Goal: Task Accomplishment & Management: Complete application form

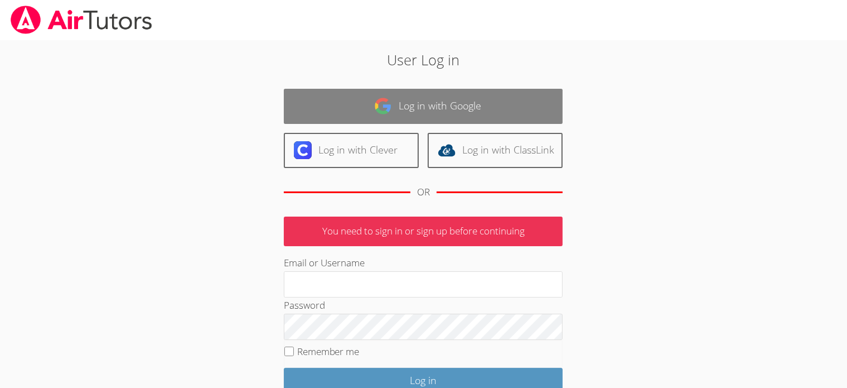
click at [425, 102] on link "Log in with Google" at bounding box center [423, 106] width 279 height 35
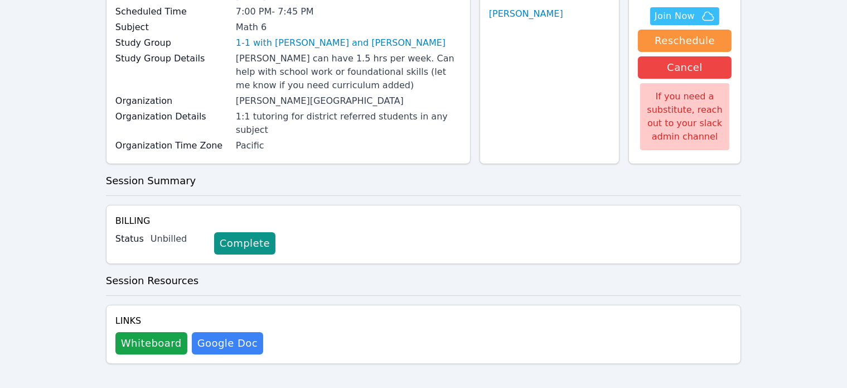
scroll to position [114, 0]
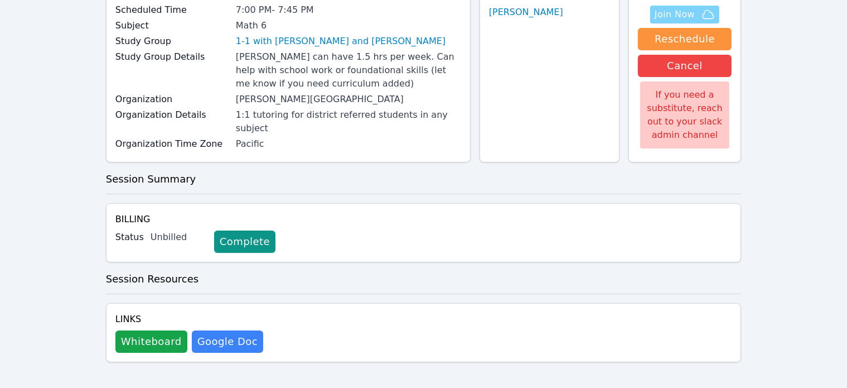
click at [677, 13] on span "Join Now" at bounding box center [675, 14] width 40 height 13
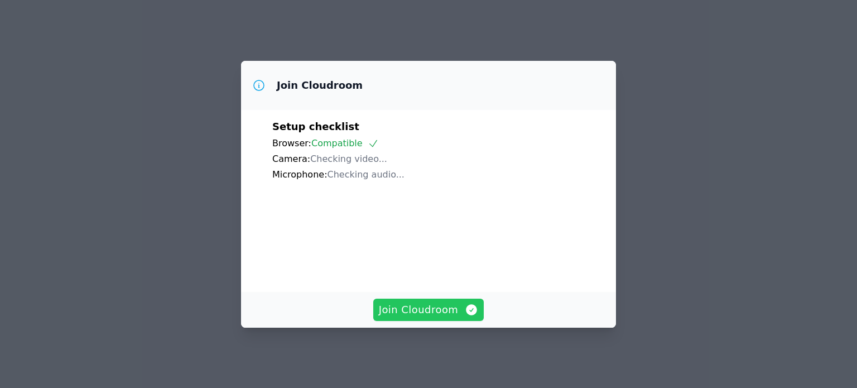
click at [426, 310] on span "Join Cloudroom" at bounding box center [429, 310] width 100 height 16
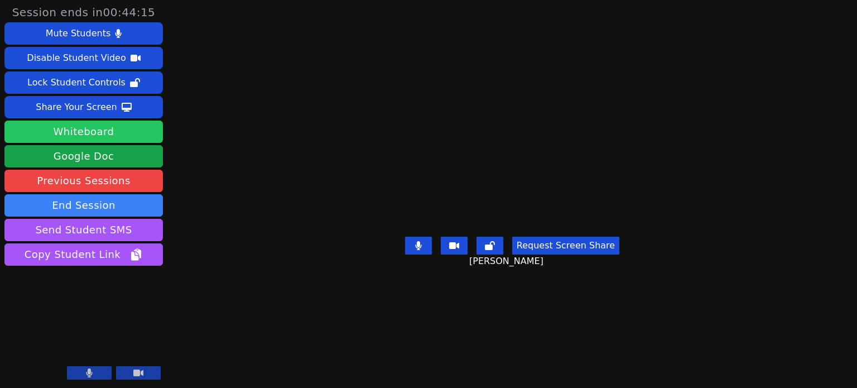
click at [78, 131] on button "Whiteboard" at bounding box center [83, 131] width 158 height 22
click at [698, 384] on main "Jacob Jennings Request Screen Share Jacob Jennings" at bounding box center [512, 194] width 373 height 388
click at [793, 384] on div "Session ends in 00:43:23 Mute Students Disable Student Video Lock Student Contr…" at bounding box center [428, 194] width 857 height 388
click at [86, 374] on icon at bounding box center [89, 372] width 6 height 9
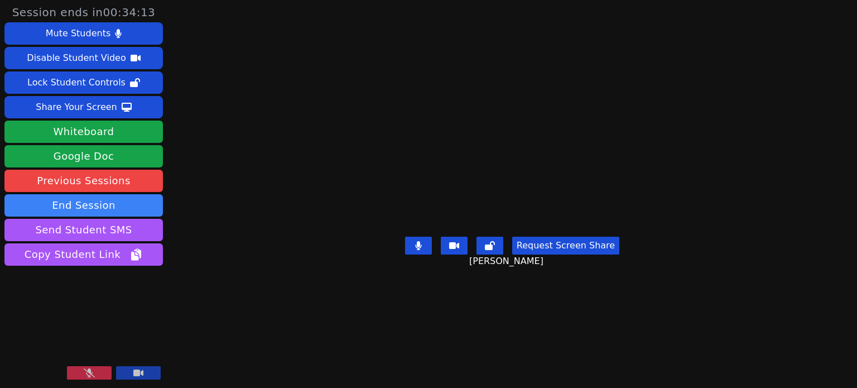
click at [85, 370] on icon at bounding box center [89, 372] width 11 height 9
click at [95, 369] on button at bounding box center [89, 372] width 45 height 13
click at [91, 371] on icon at bounding box center [89, 372] width 11 height 9
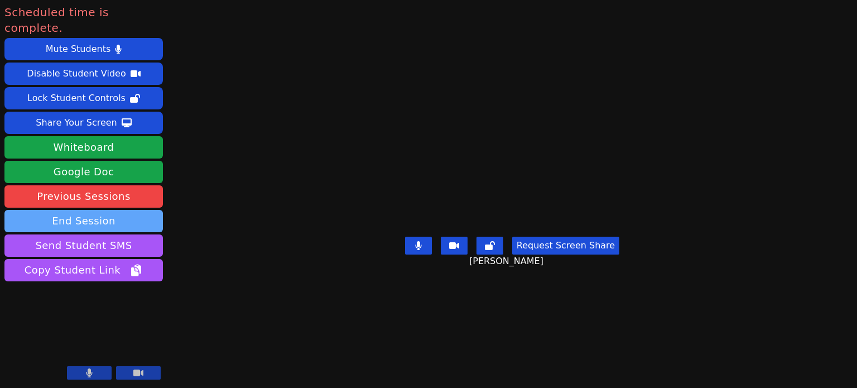
click at [78, 210] on button "End Session" at bounding box center [83, 221] width 158 height 22
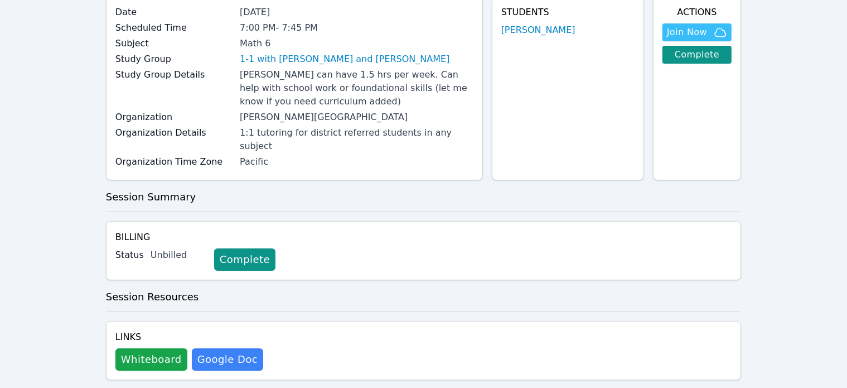
scroll to position [105, 0]
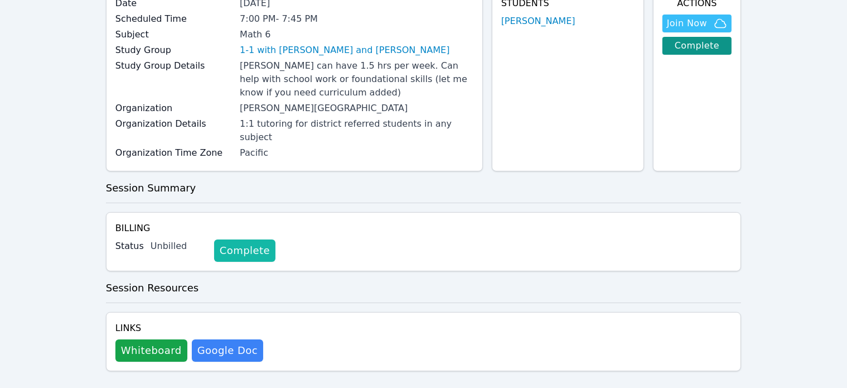
click at [230, 239] on link "Complete" at bounding box center [244, 250] width 61 height 22
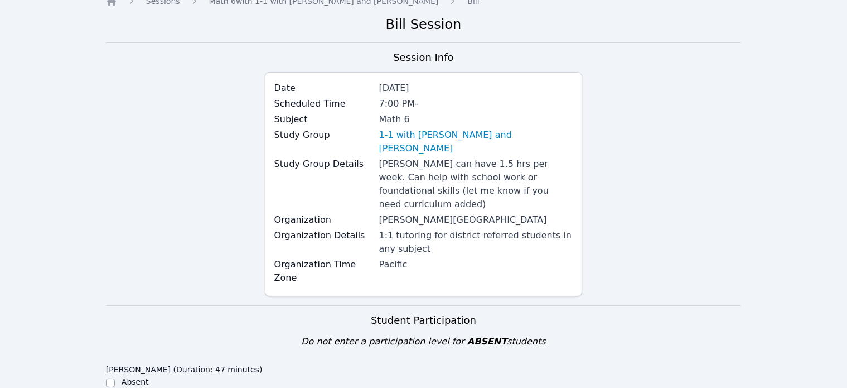
scroll to position [223, 0]
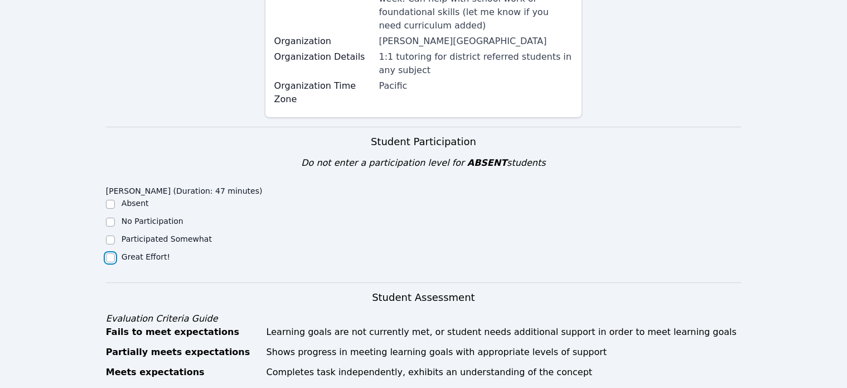
click at [110, 253] on input "Great Effort!" at bounding box center [110, 257] width 9 height 9
checkbox input "true"
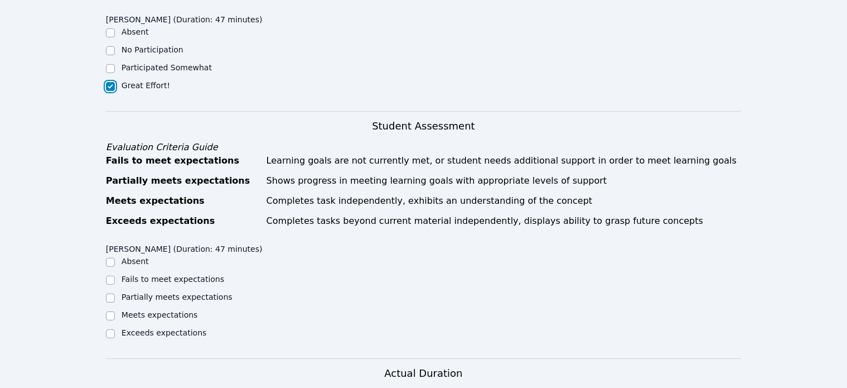
scroll to position [446, 0]
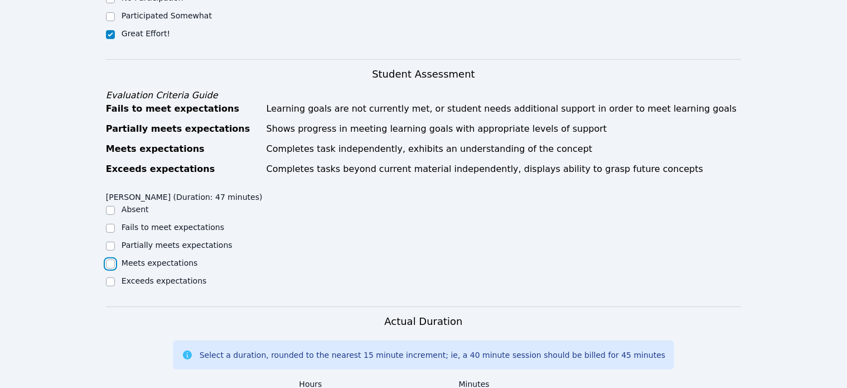
click at [114, 259] on input "Meets expectations" at bounding box center [110, 263] width 9 height 9
checkbox input "true"
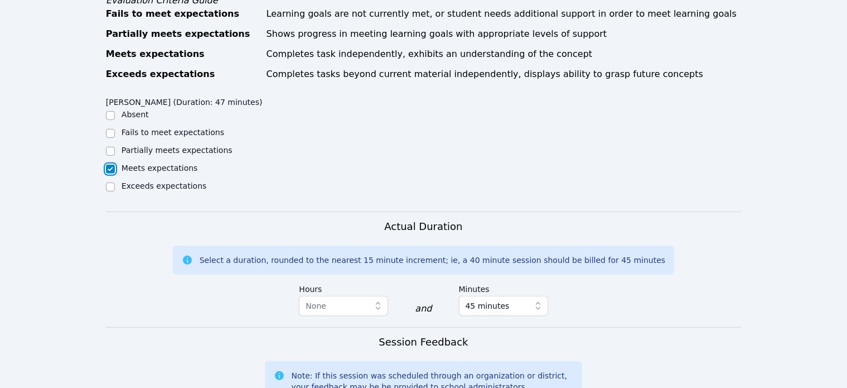
scroll to position [669, 0]
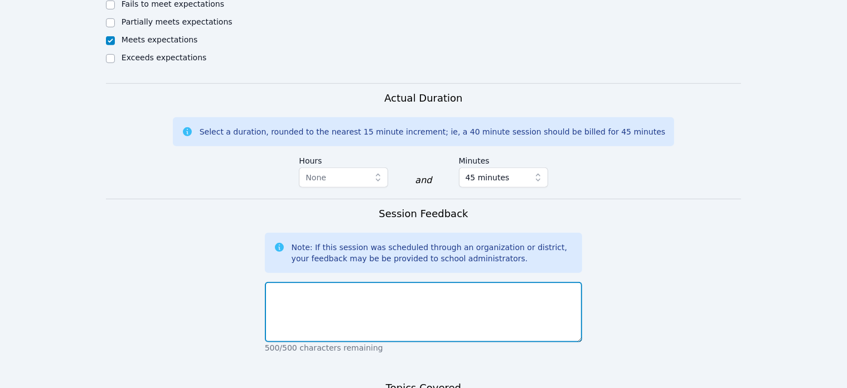
click at [321, 282] on textarea at bounding box center [424, 312] width 318 height 60
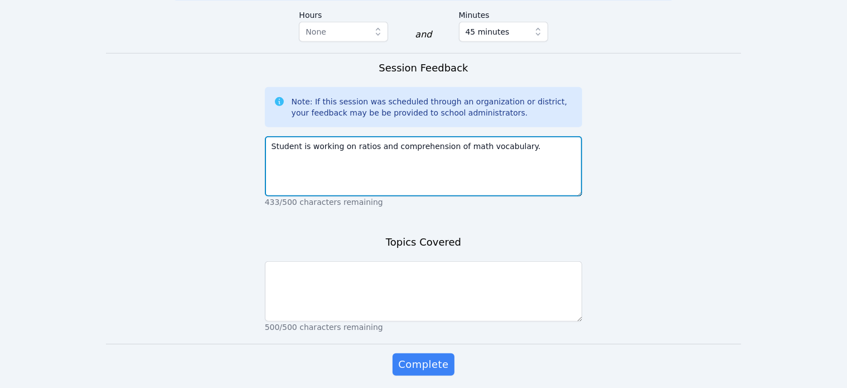
type textarea "Student is working on ratios and comprehension of math vocabulary."
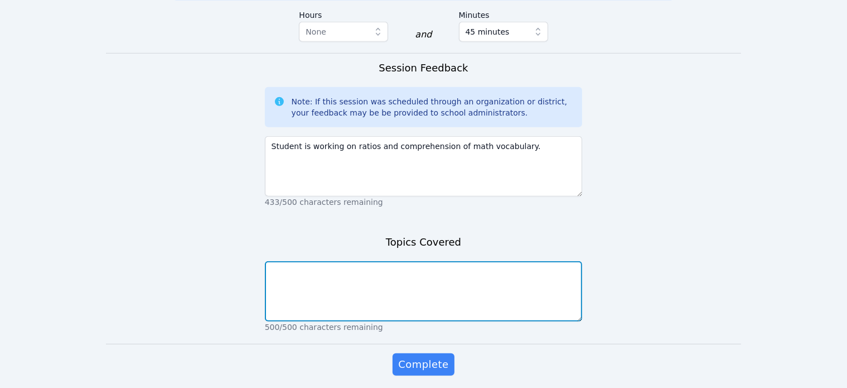
click at [335, 261] on textarea at bounding box center [424, 291] width 318 height 60
type textarea "Ratios math vocab"
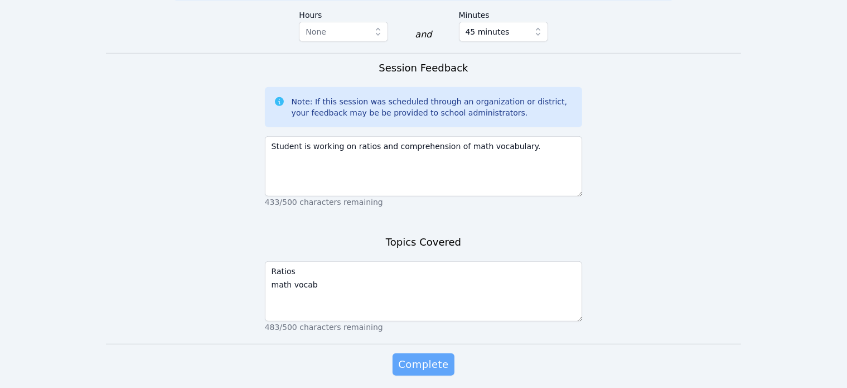
click at [418, 356] on span "Complete" at bounding box center [423, 364] width 50 height 16
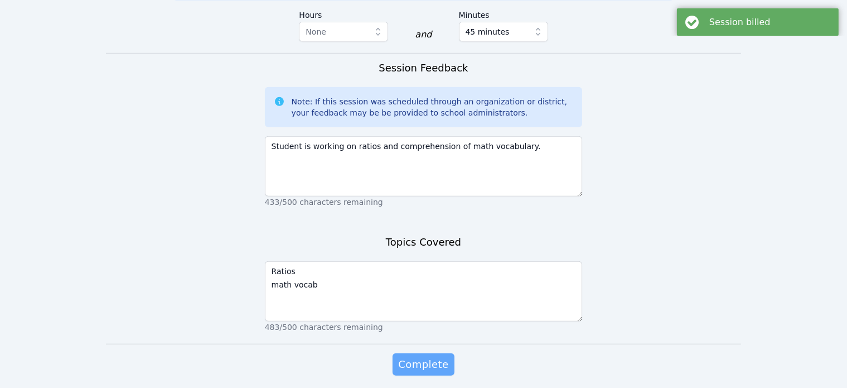
scroll to position [0, 0]
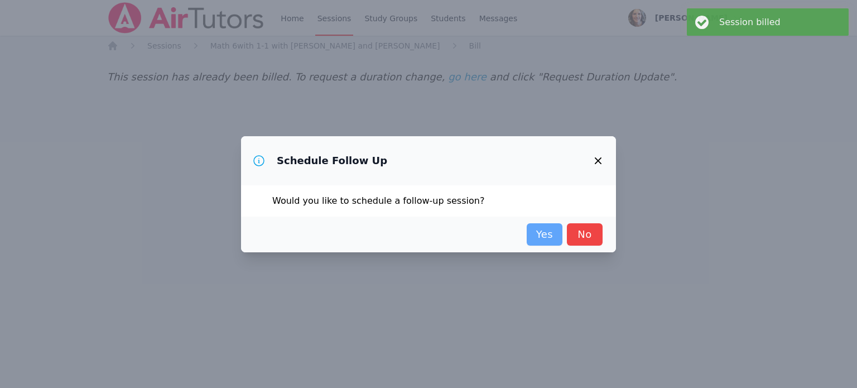
click at [547, 232] on link "Yes" at bounding box center [545, 234] width 36 height 22
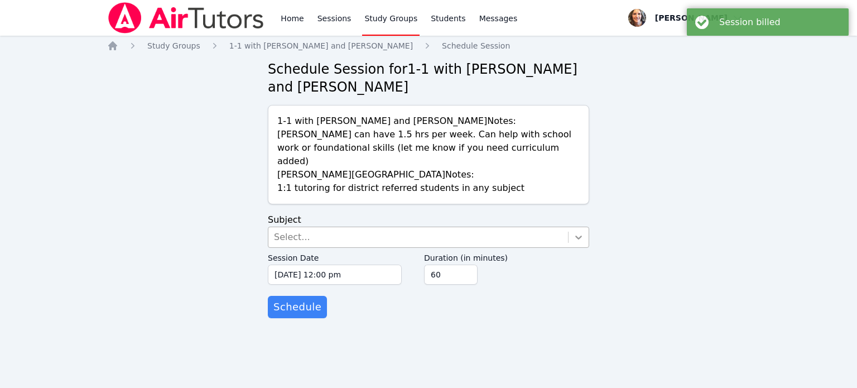
click at [582, 231] on icon at bounding box center [578, 236] width 11 height 11
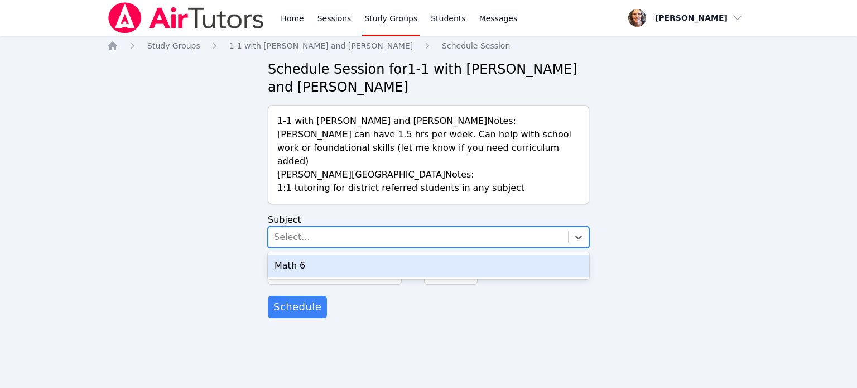
click at [300, 254] on div "Math 6" at bounding box center [428, 265] width 321 height 22
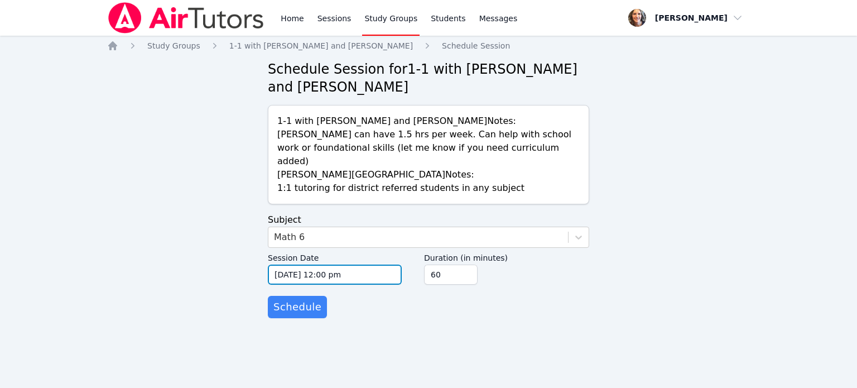
click at [360, 264] on input "[DATE] 12:00 pm" at bounding box center [335, 274] width 134 height 20
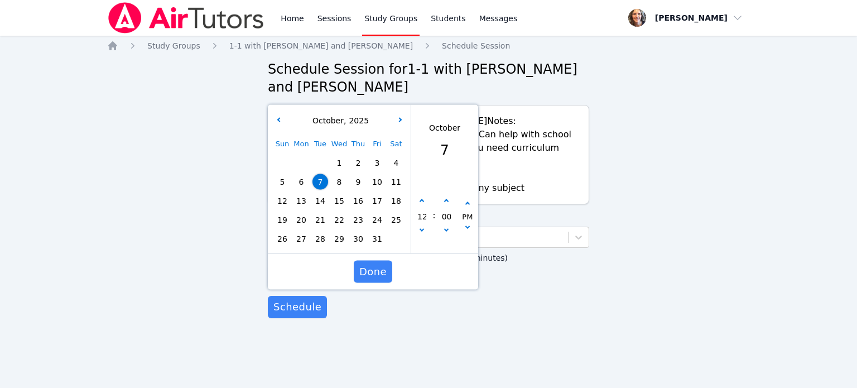
click at [361, 174] on span "9" at bounding box center [358, 182] width 16 height 16
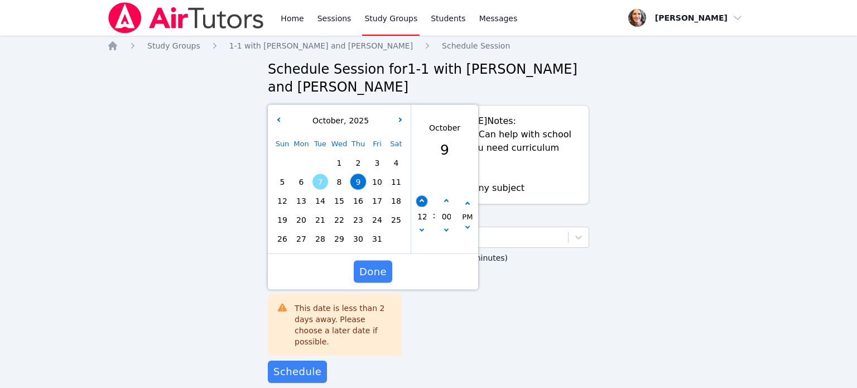
click at [421, 199] on icon "button" at bounding box center [421, 201] width 4 height 4
type input "[DATE] 01:00 pm"
type input "01"
click at [421, 199] on icon "button" at bounding box center [421, 201] width 4 height 4
type input "[DATE] 02:00 pm"
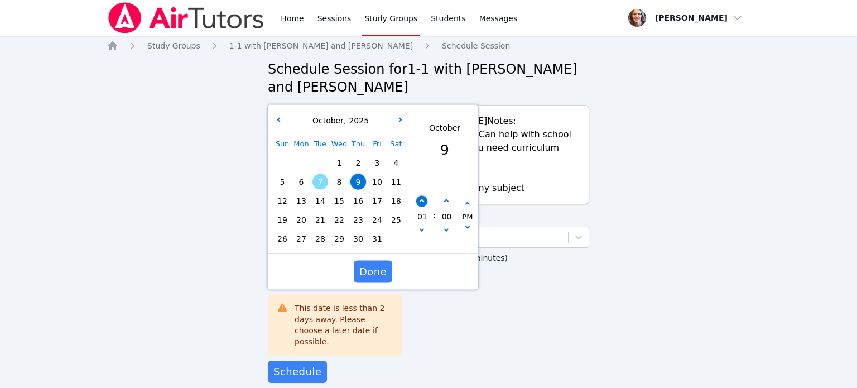
type input "02"
click at [421, 199] on icon "button" at bounding box center [421, 201] width 4 height 4
type input "[DATE] 03:00 pm"
type input "03"
click at [421, 199] on icon "button" at bounding box center [421, 201] width 4 height 4
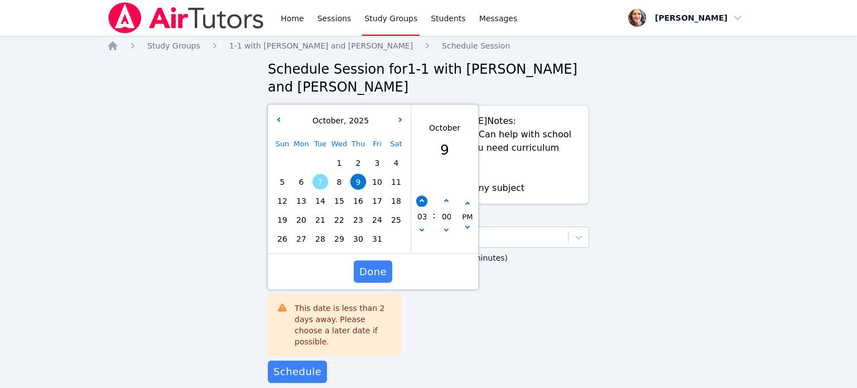
type input "[DATE] 04:00 pm"
type input "04"
click at [368, 264] on span "Done" at bounding box center [372, 272] width 27 height 16
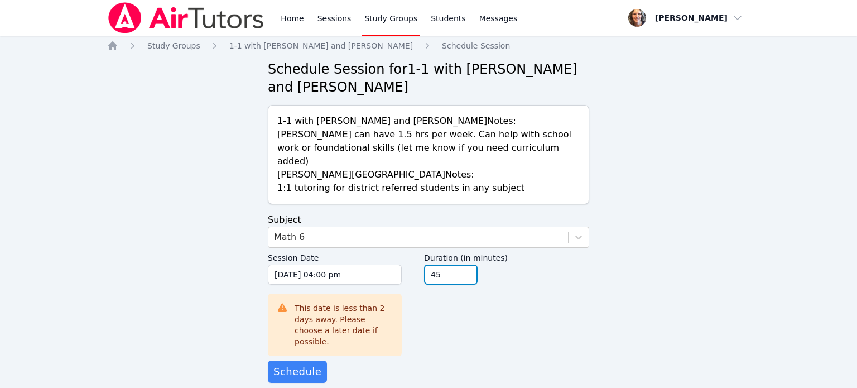
type input "45"
click at [466, 264] on input "45" at bounding box center [451, 274] width 54 height 20
click at [297, 364] on span "Schedule" at bounding box center [297, 372] width 48 height 16
